Goal: Task Accomplishment & Management: Use online tool/utility

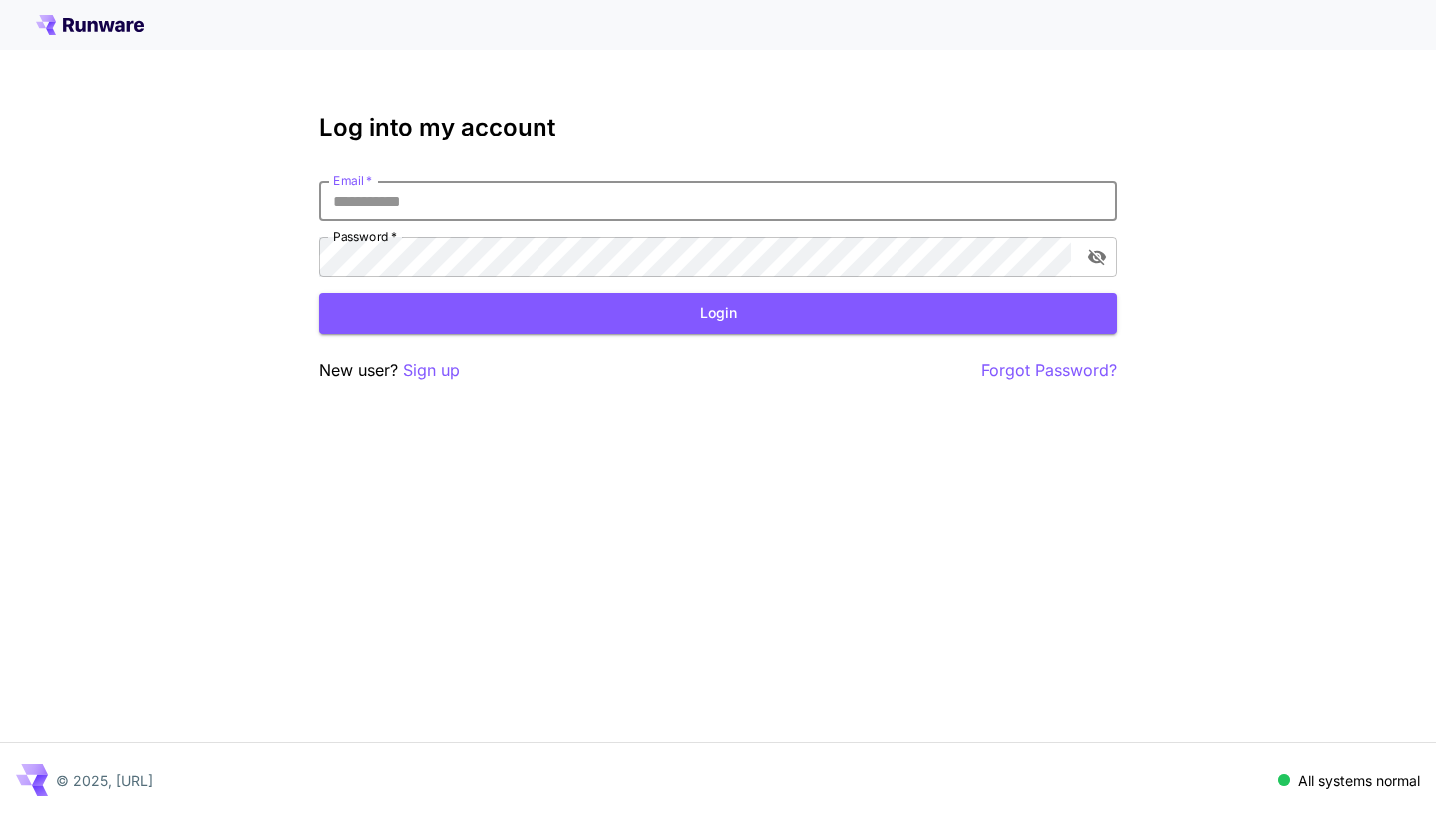
type input "**********"
click at [718, 313] on button "Login" at bounding box center [718, 313] width 798 height 41
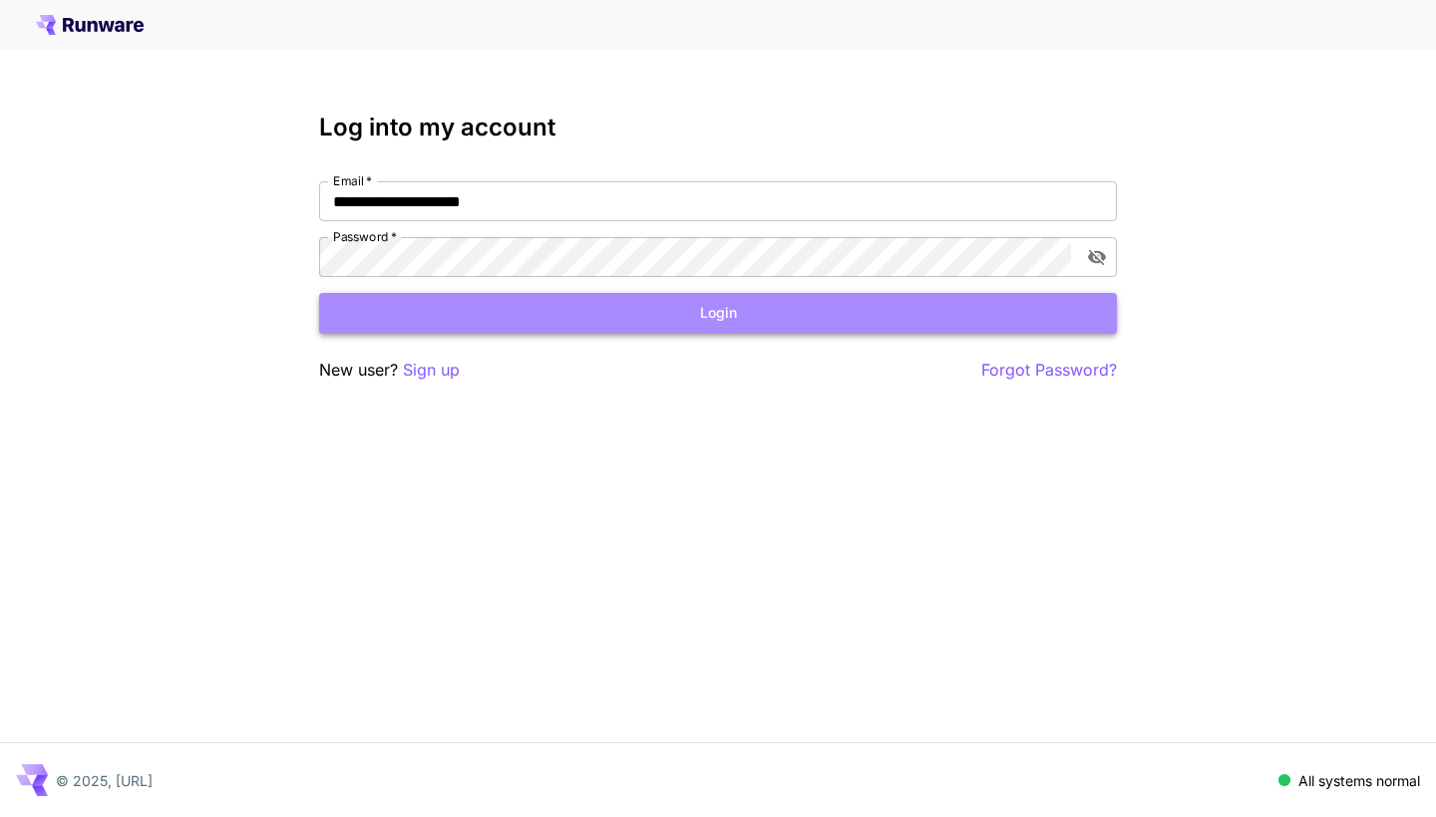
click at [620, 320] on button "Login" at bounding box center [718, 313] width 798 height 41
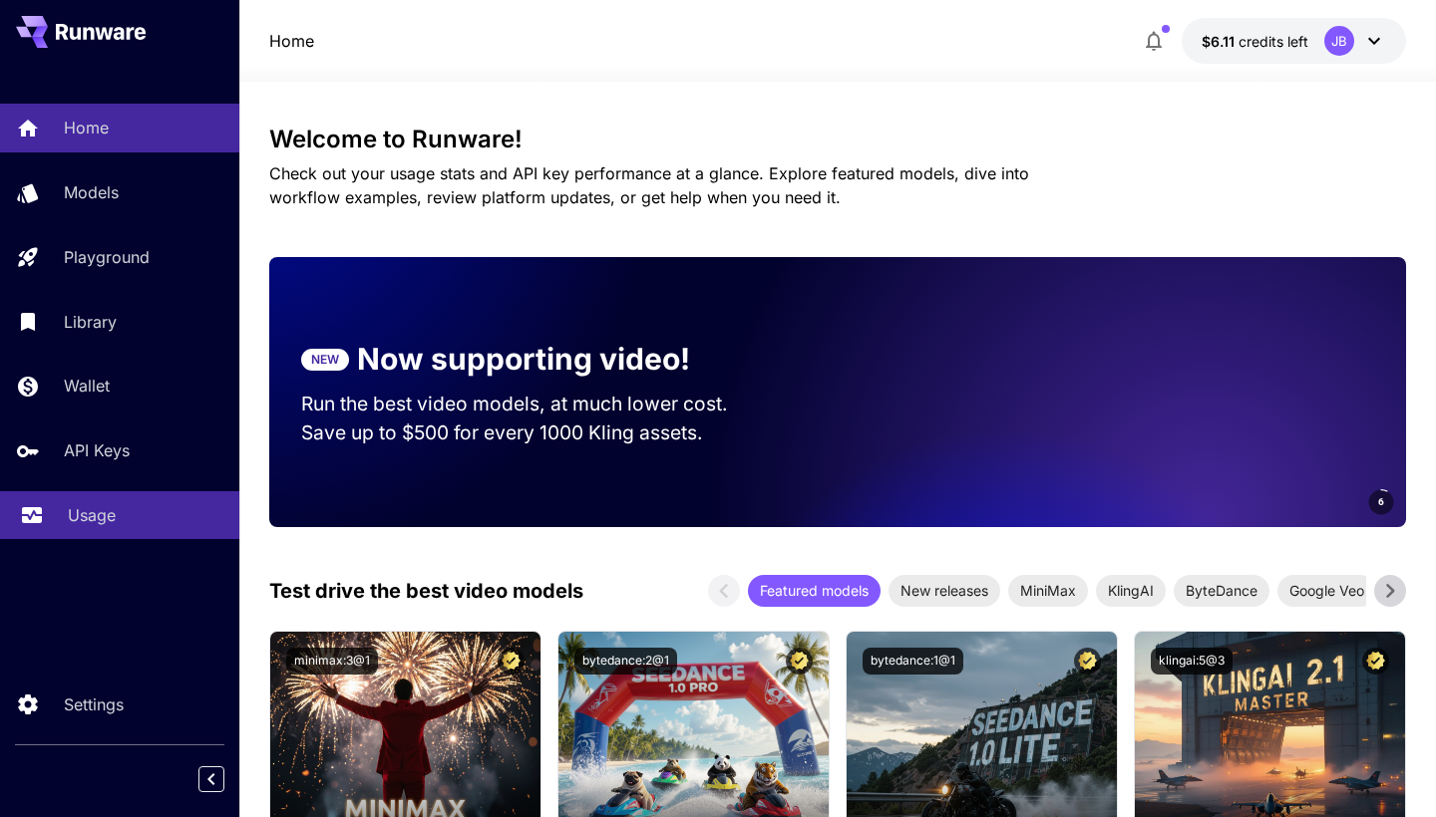
click at [161, 515] on div "Usage" at bounding box center [146, 515] width 156 height 24
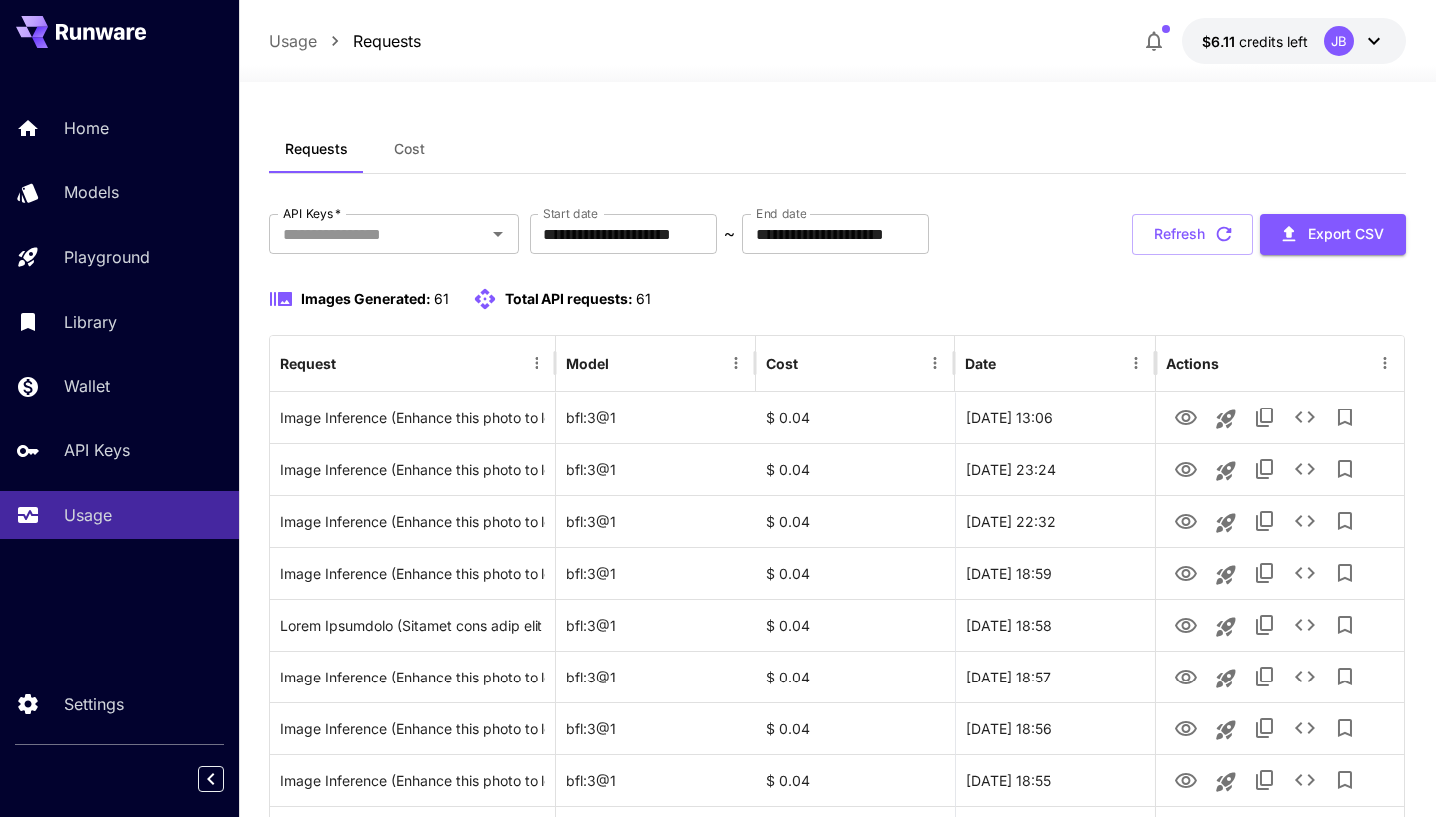
scroll to position [39, 0]
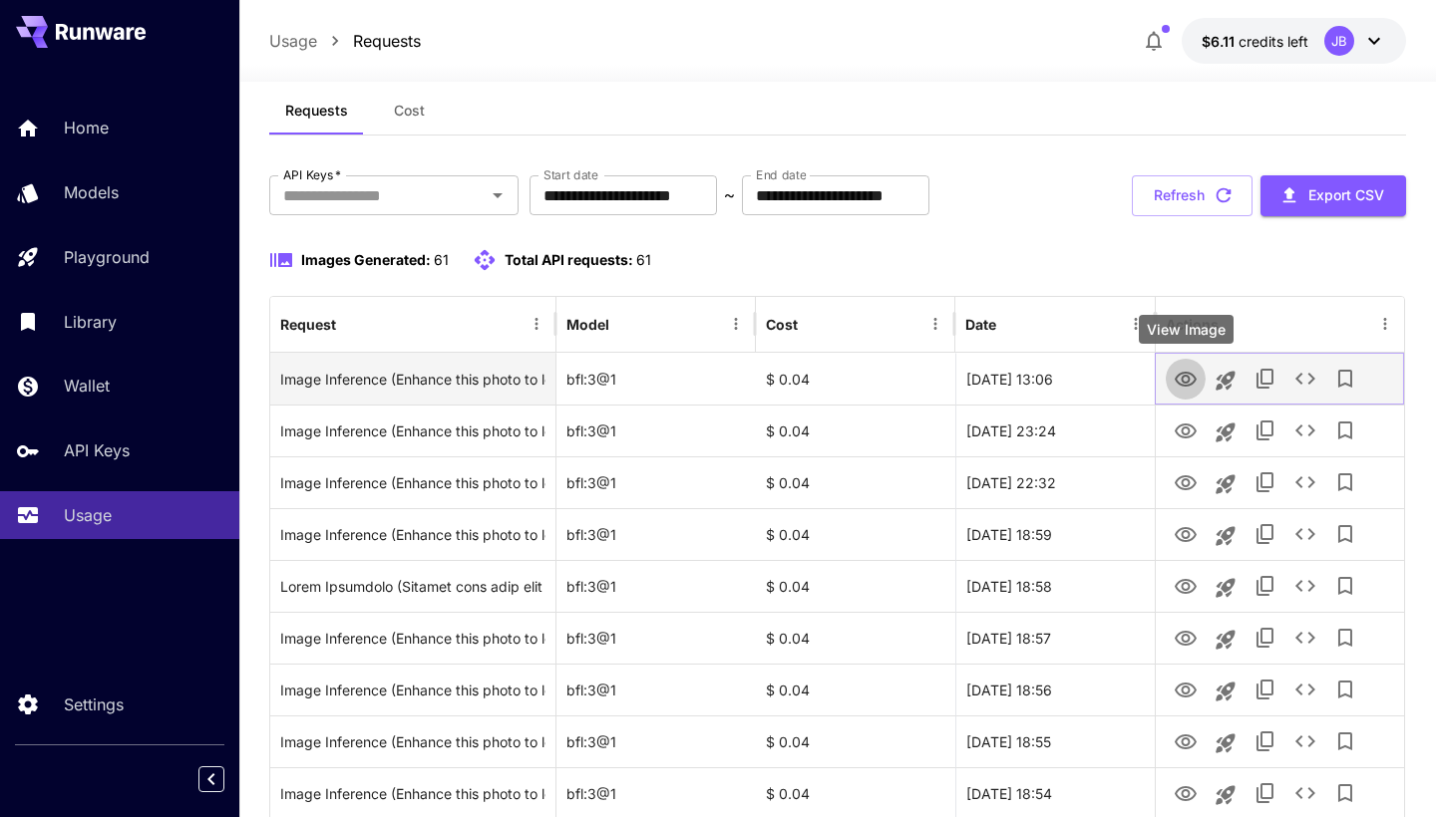
click at [1198, 376] on button "View Image" at bounding box center [1185, 378] width 40 height 41
click at [1188, 377] on icon "View Image" at bounding box center [1185, 379] width 22 height 15
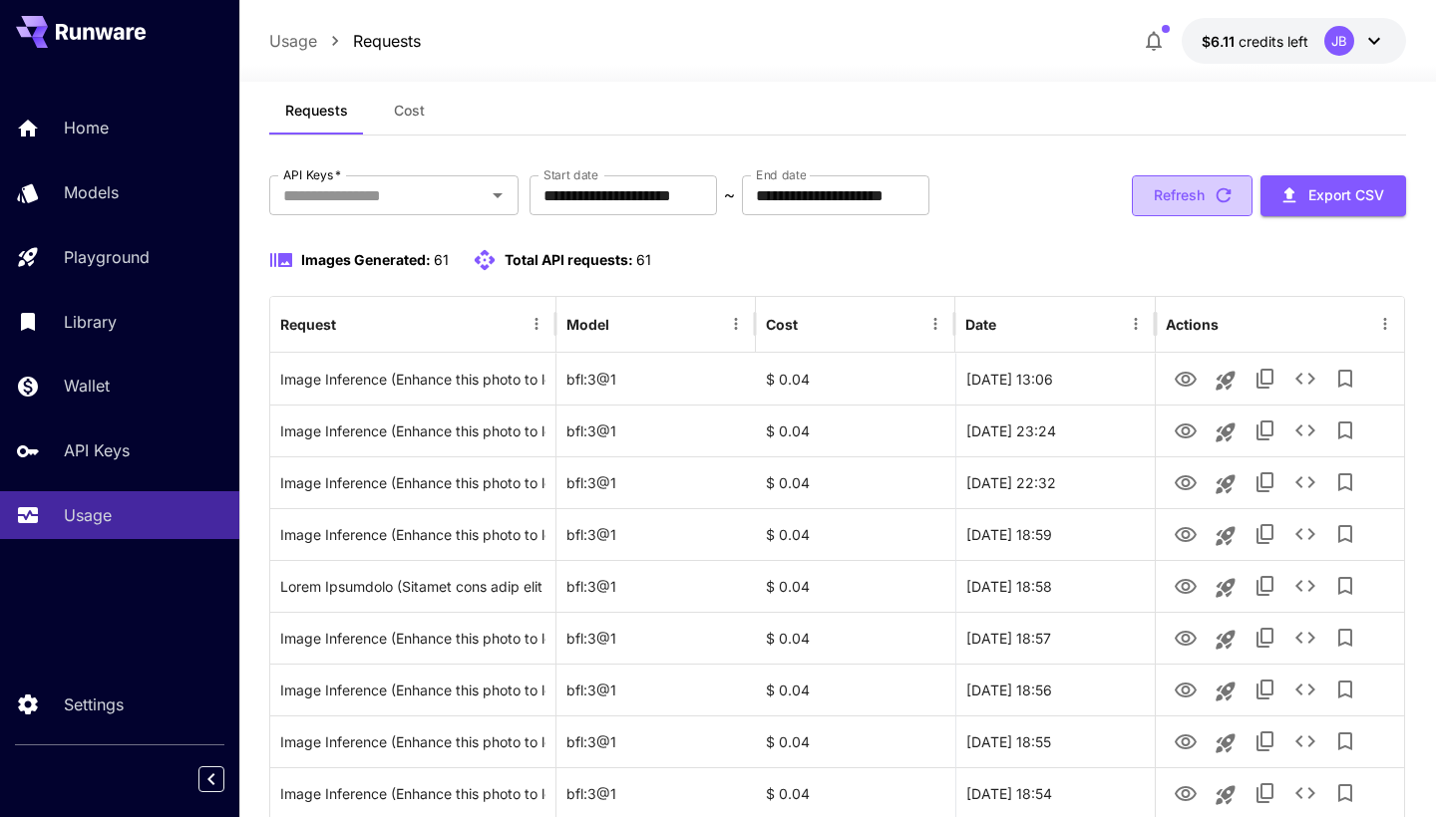
click at [1186, 211] on button "Refresh" at bounding box center [1191, 195] width 121 height 41
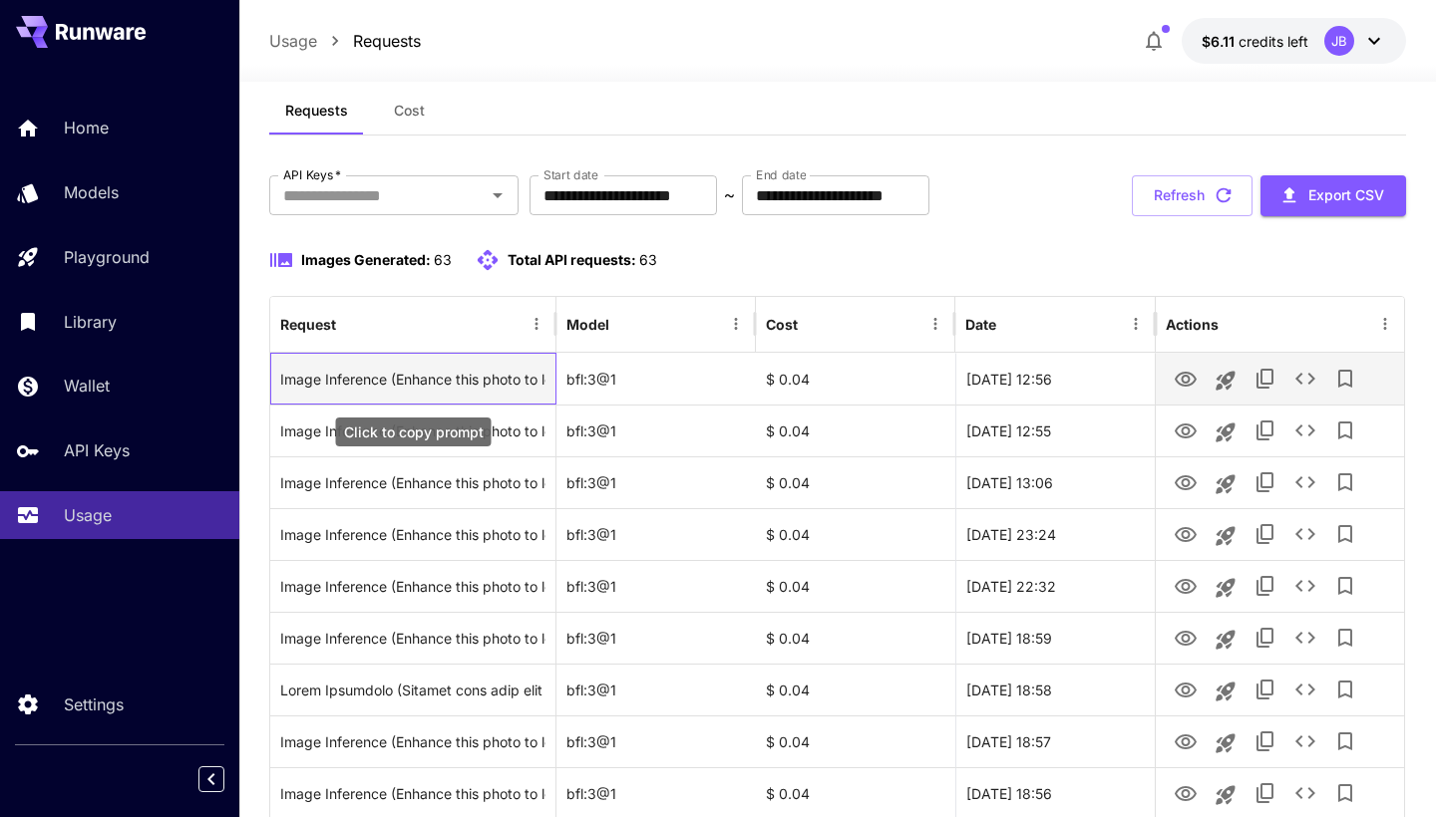
click at [509, 376] on div "Image Inference (Enhance this photo to look like it was taken by a high-end pro…" at bounding box center [412, 379] width 265 height 51
